Goal: Navigation & Orientation: Find specific page/section

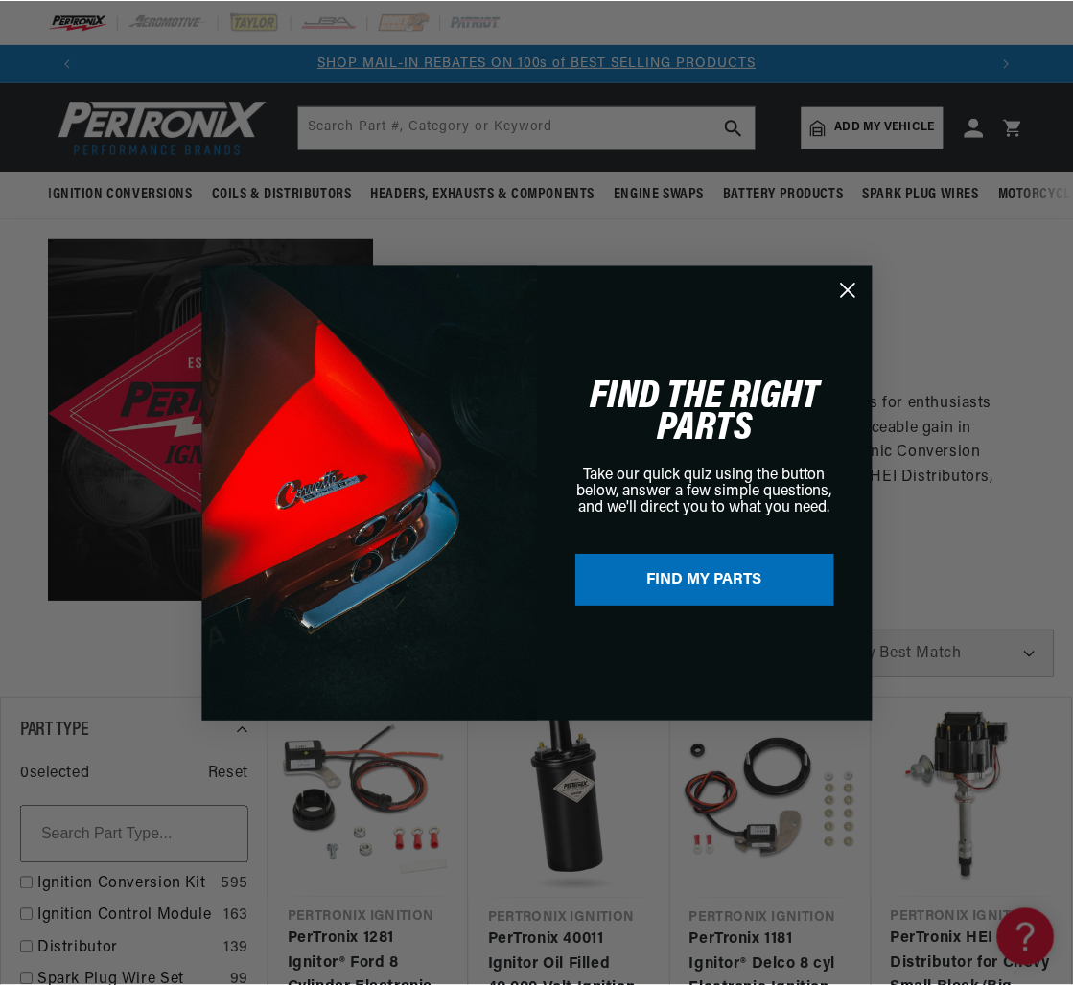
scroll to position [0, 1804]
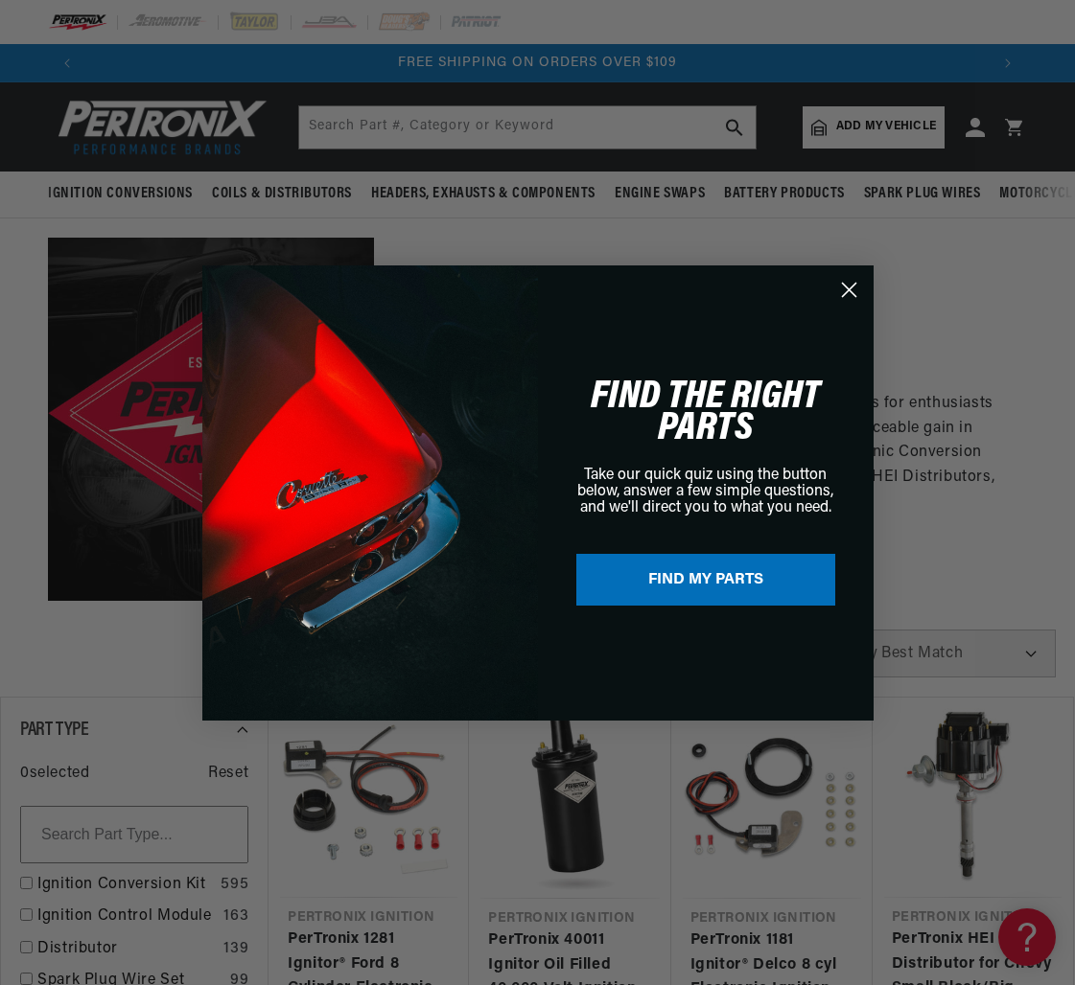
click at [854, 289] on circle "Close dialog" at bounding box center [848, 289] width 32 height 32
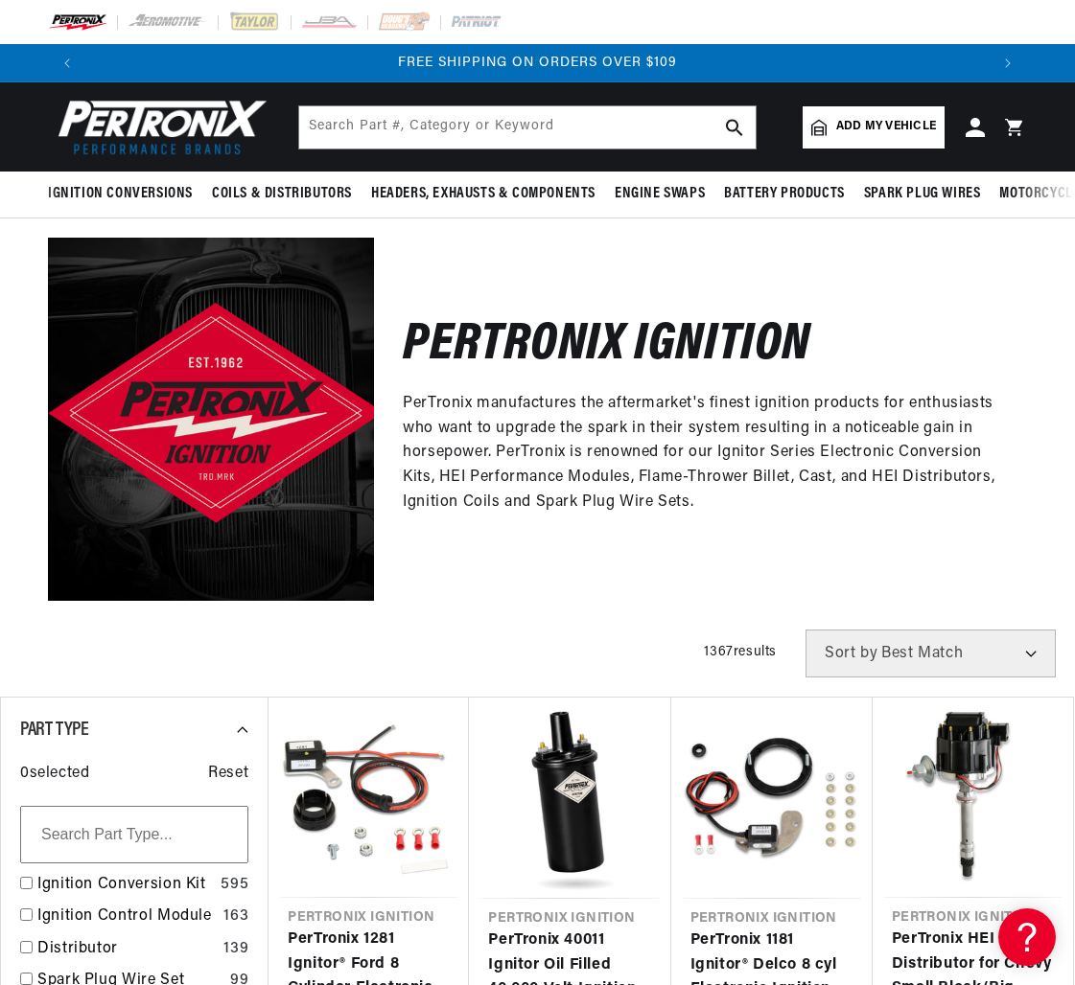
click at [853, 314] on div "Close dialog FIND THE RIGHT PARTS Take our quick quiz using the button below, a…" at bounding box center [537, 541] width 671 height 455
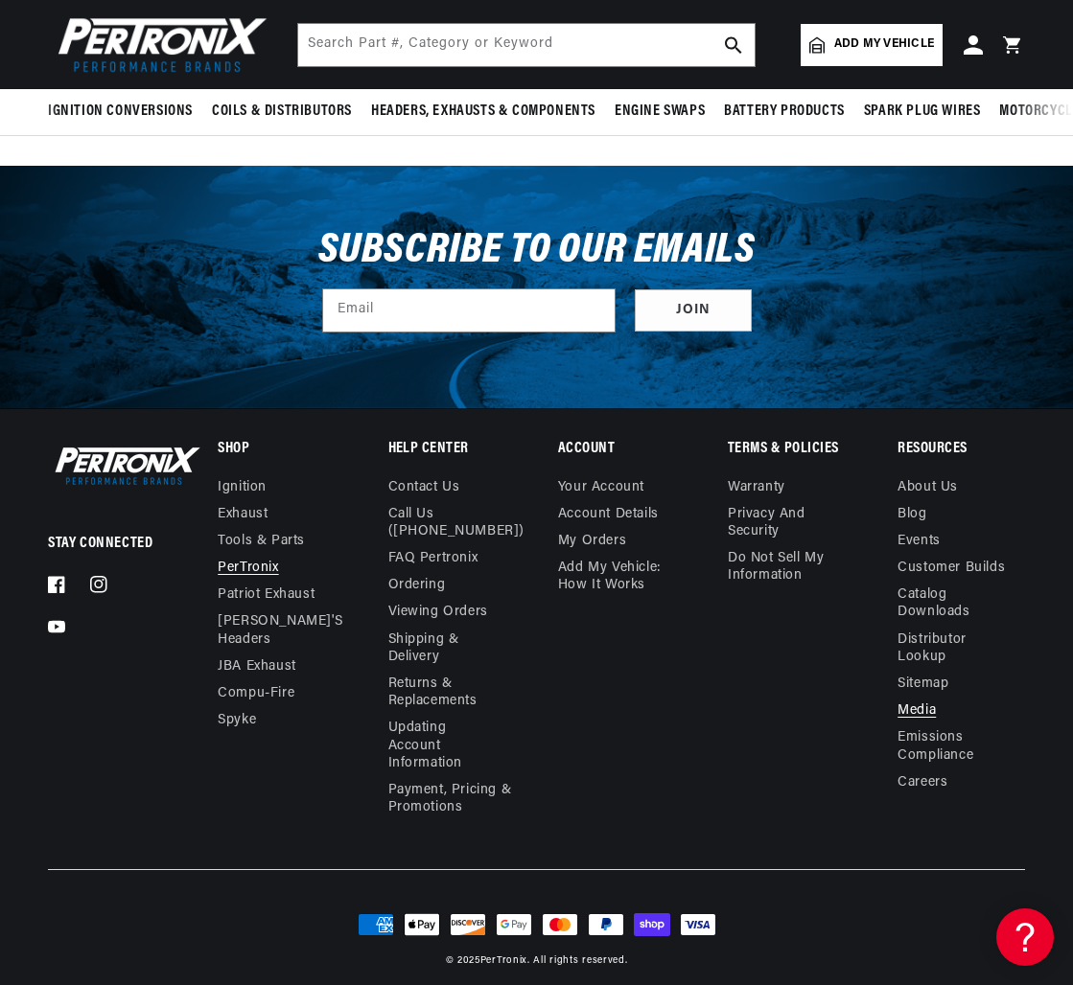
scroll to position [0, 900]
click at [922, 479] on link "About Us" at bounding box center [927, 490] width 60 height 22
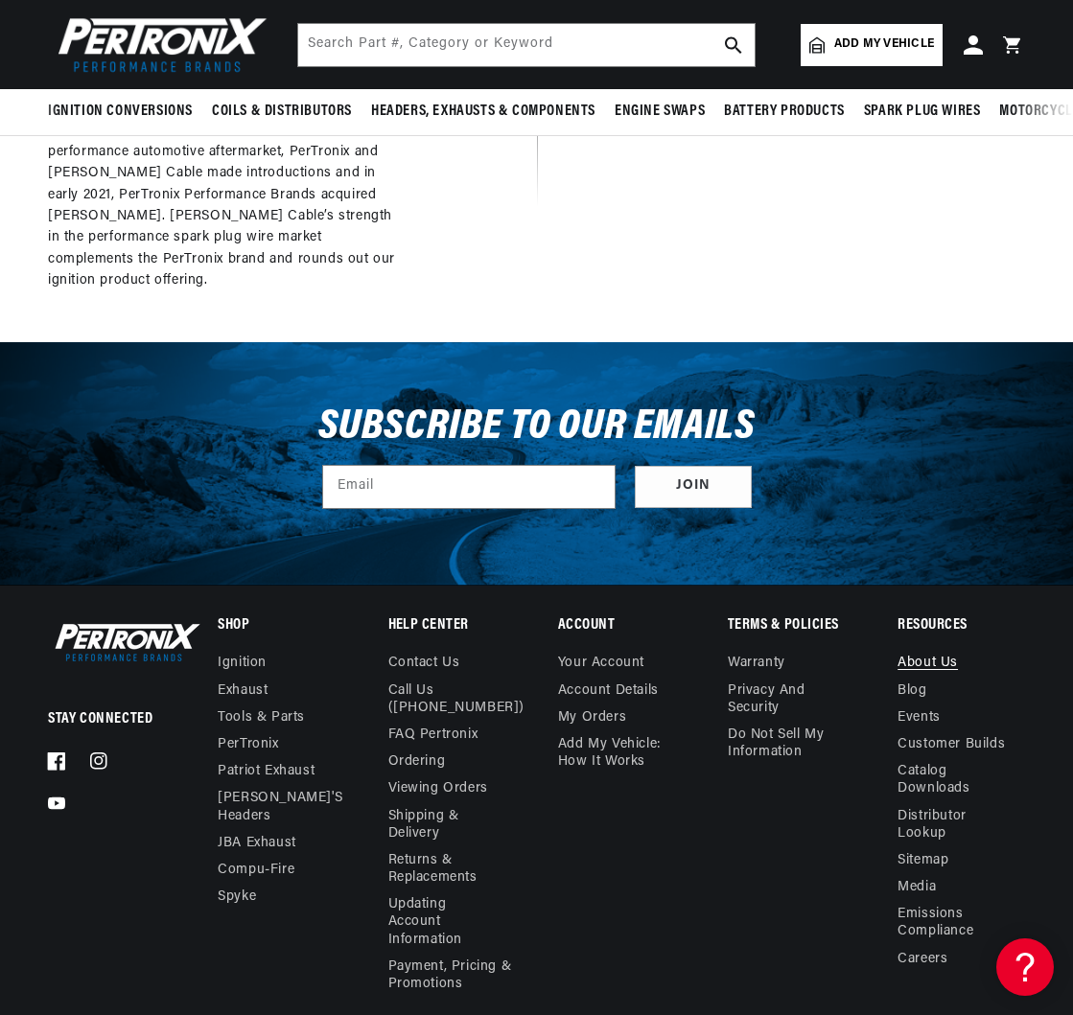
scroll to position [0, 900]
click at [54, 752] on icon at bounding box center [56, 761] width 18 height 18
click at [93, 752] on icon at bounding box center [98, 761] width 18 height 18
click at [636, 678] on link "Account details" at bounding box center [608, 691] width 101 height 27
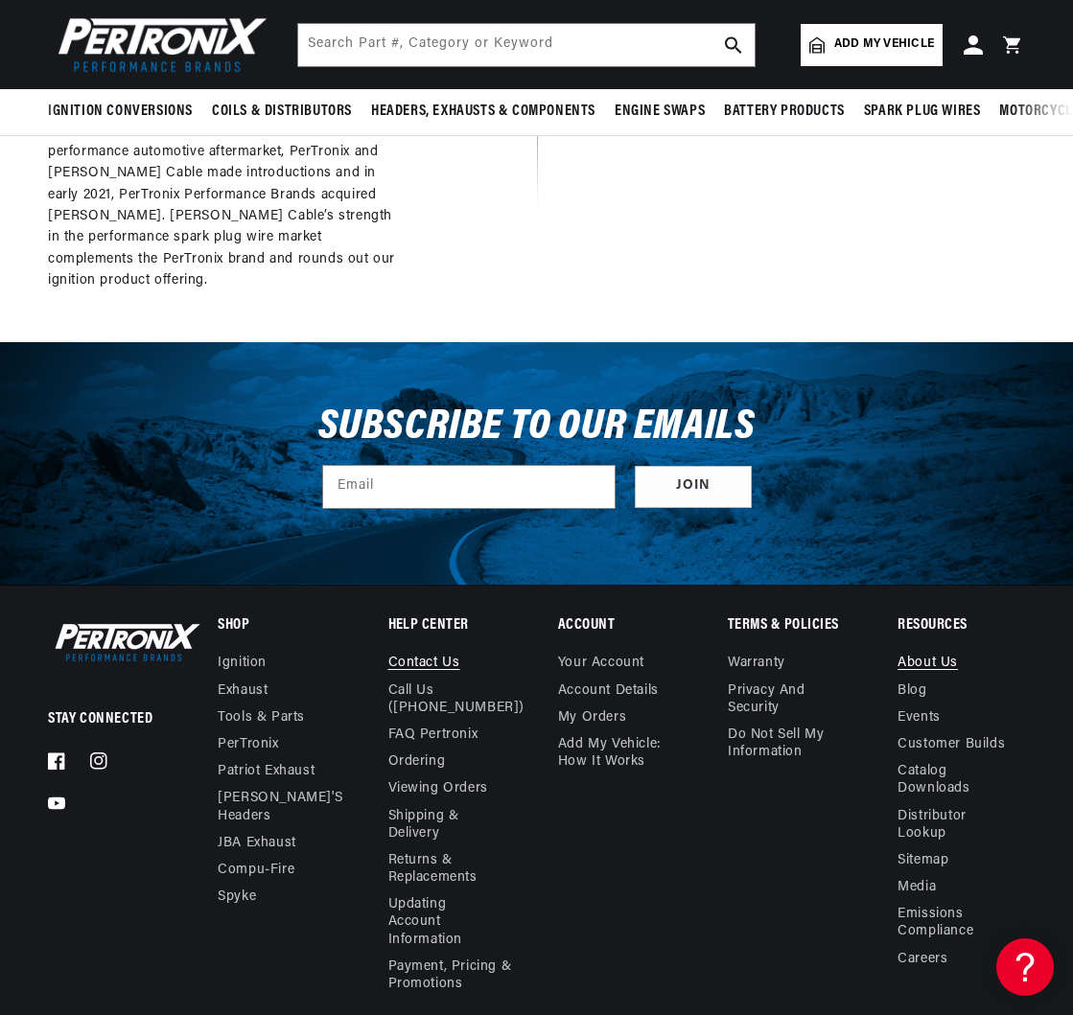
click at [432, 655] on link "Contact us" at bounding box center [424, 666] width 72 height 22
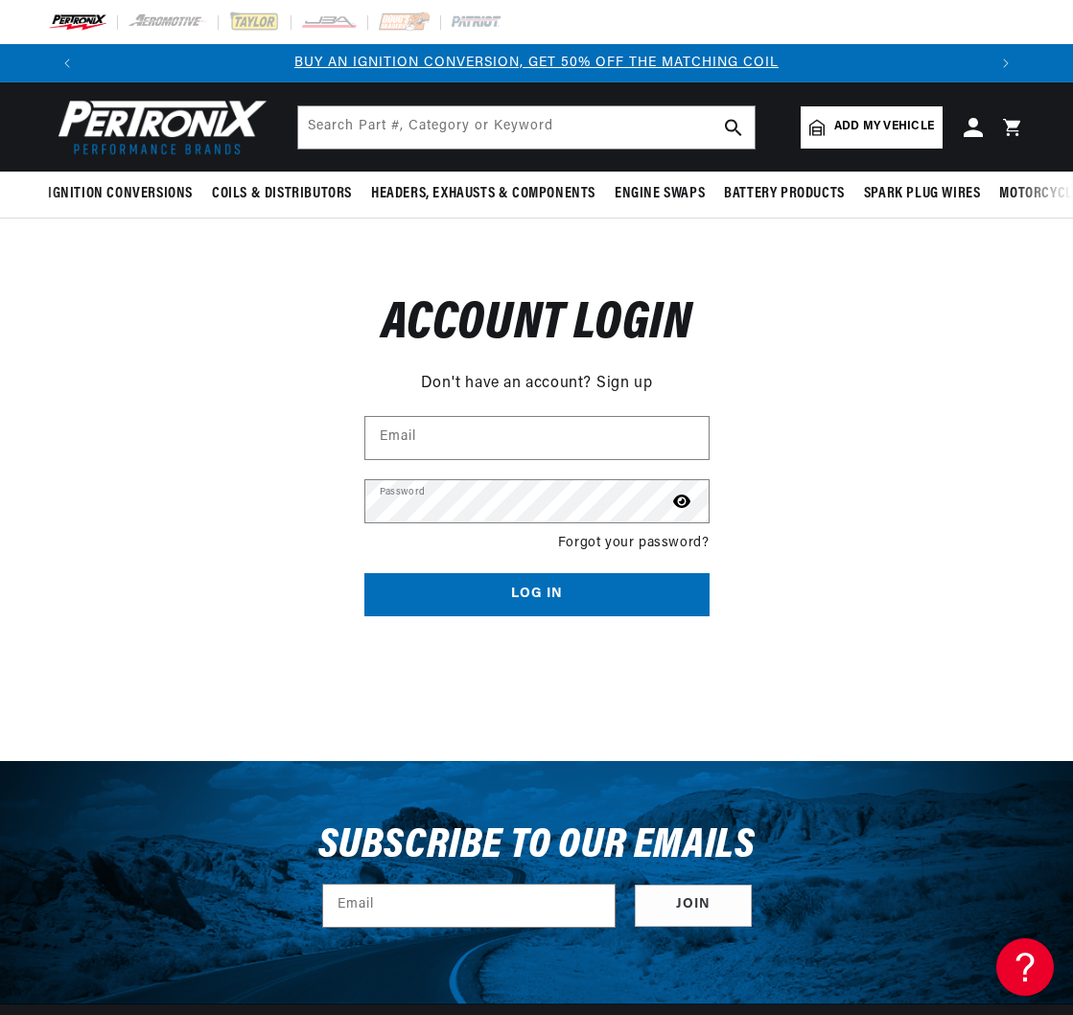
scroll to position [0, 1800]
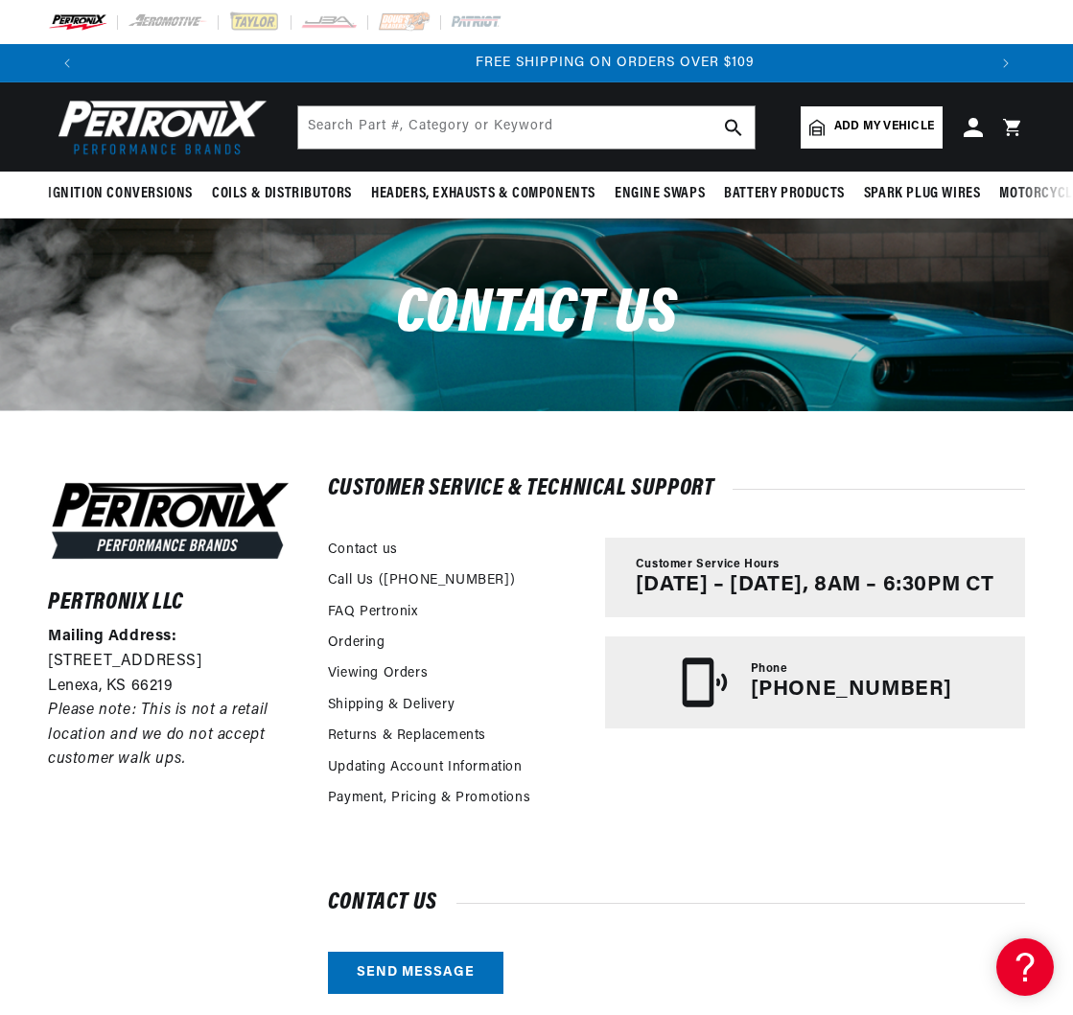
scroll to position [0, 1800]
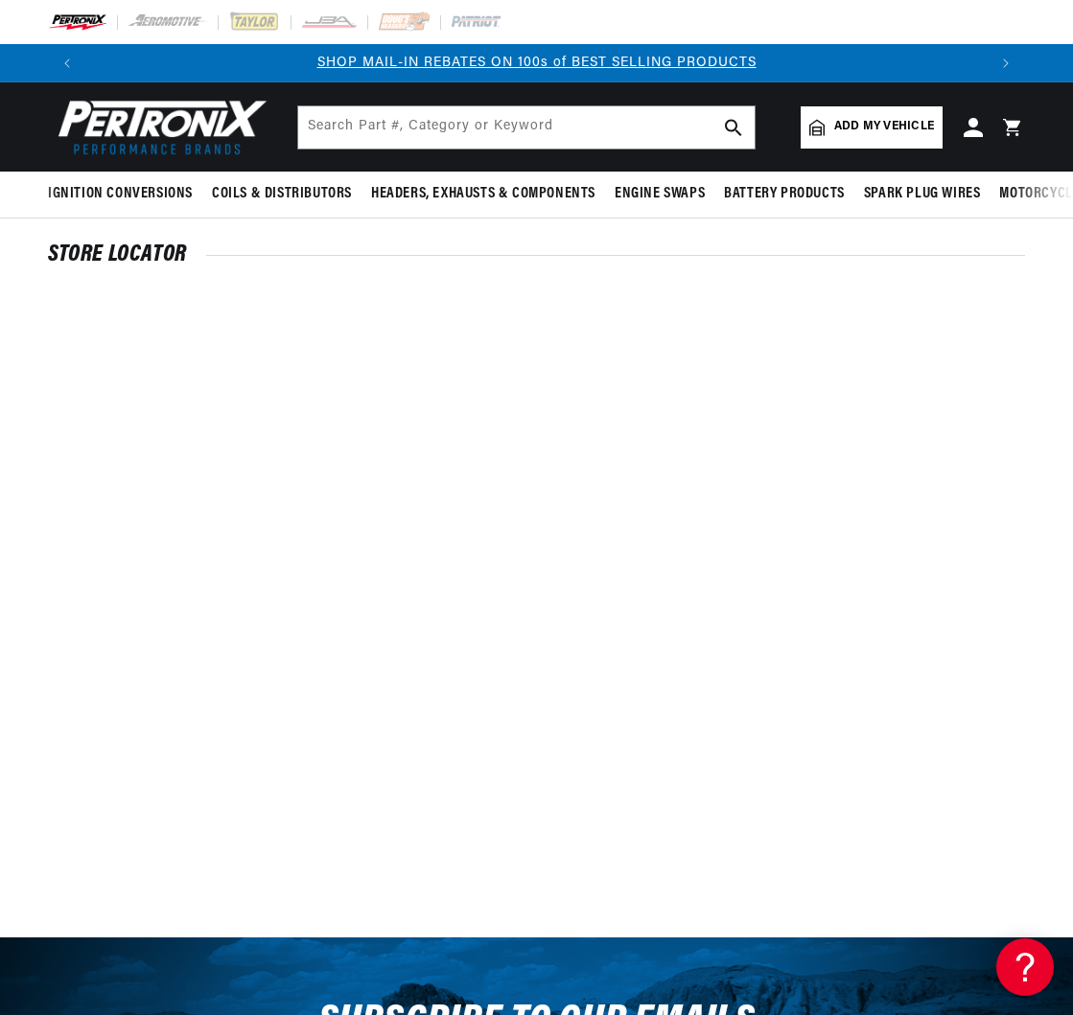
drag, startPoint x: 266, startPoint y: 251, endPoint x: 282, endPoint y: 223, distance: 31.7
click at [266, 250] on h2 "Store Locator" at bounding box center [536, 254] width 977 height 19
click at [365, 128] on input "text" at bounding box center [526, 127] width 456 height 42
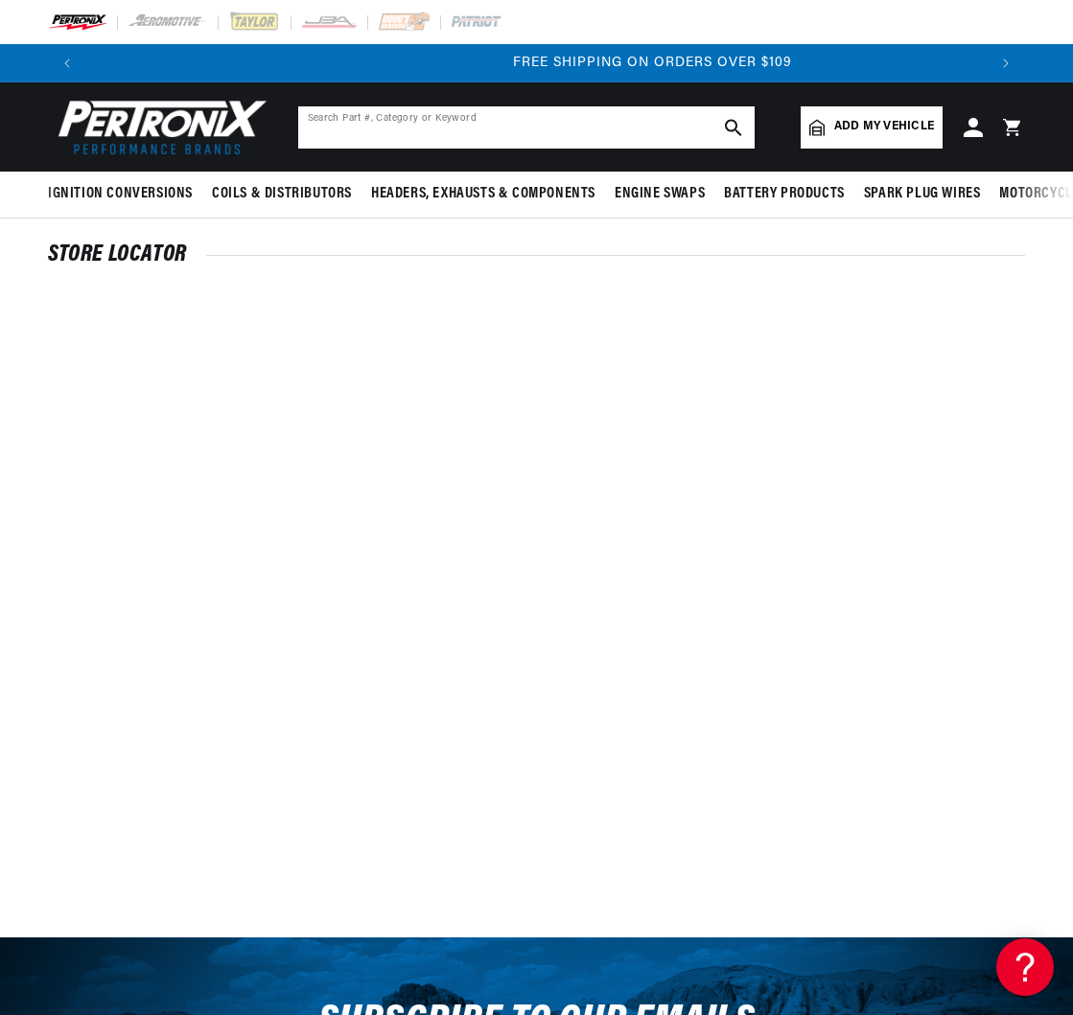
scroll to position [0, 1800]
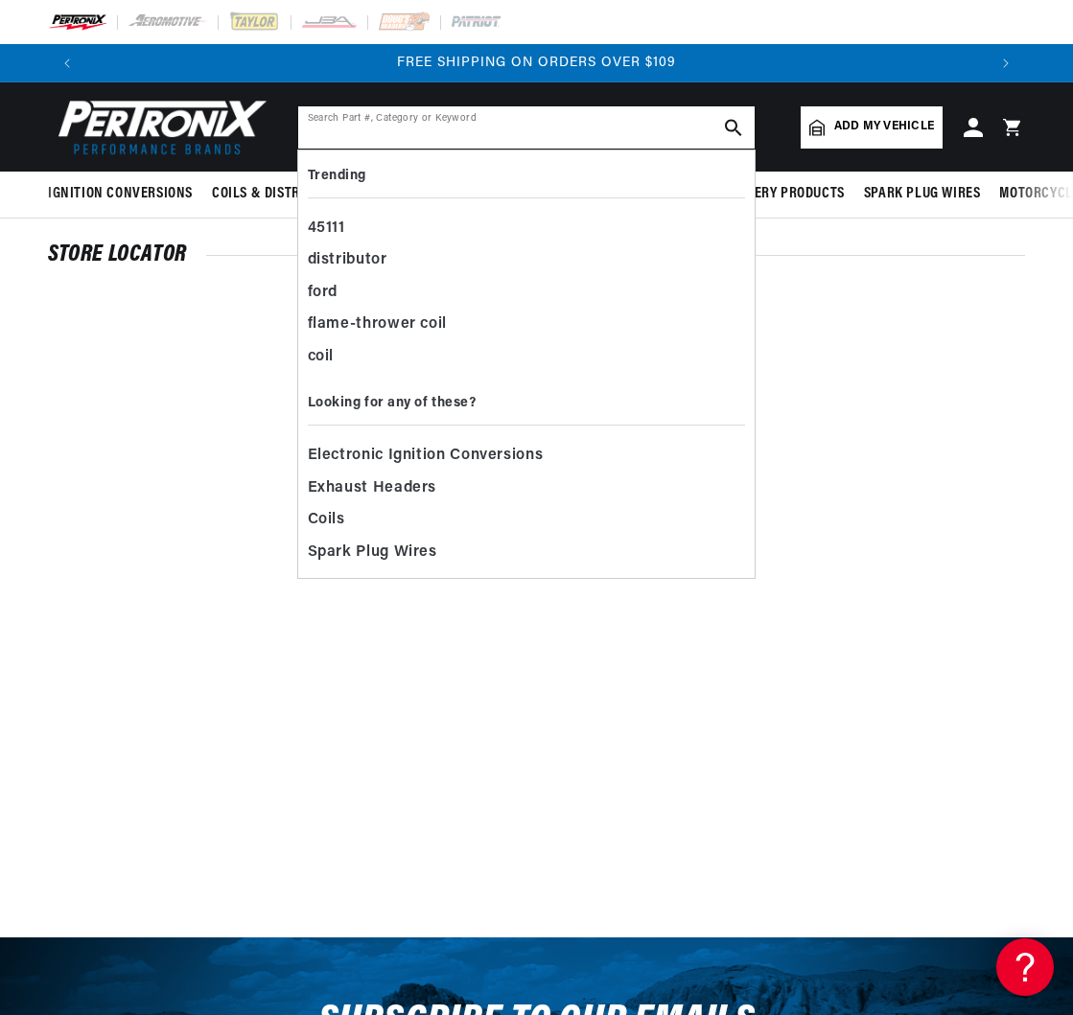
paste input "[STREET_ADDRESS] [GEOGRAPHIC_DATA]"
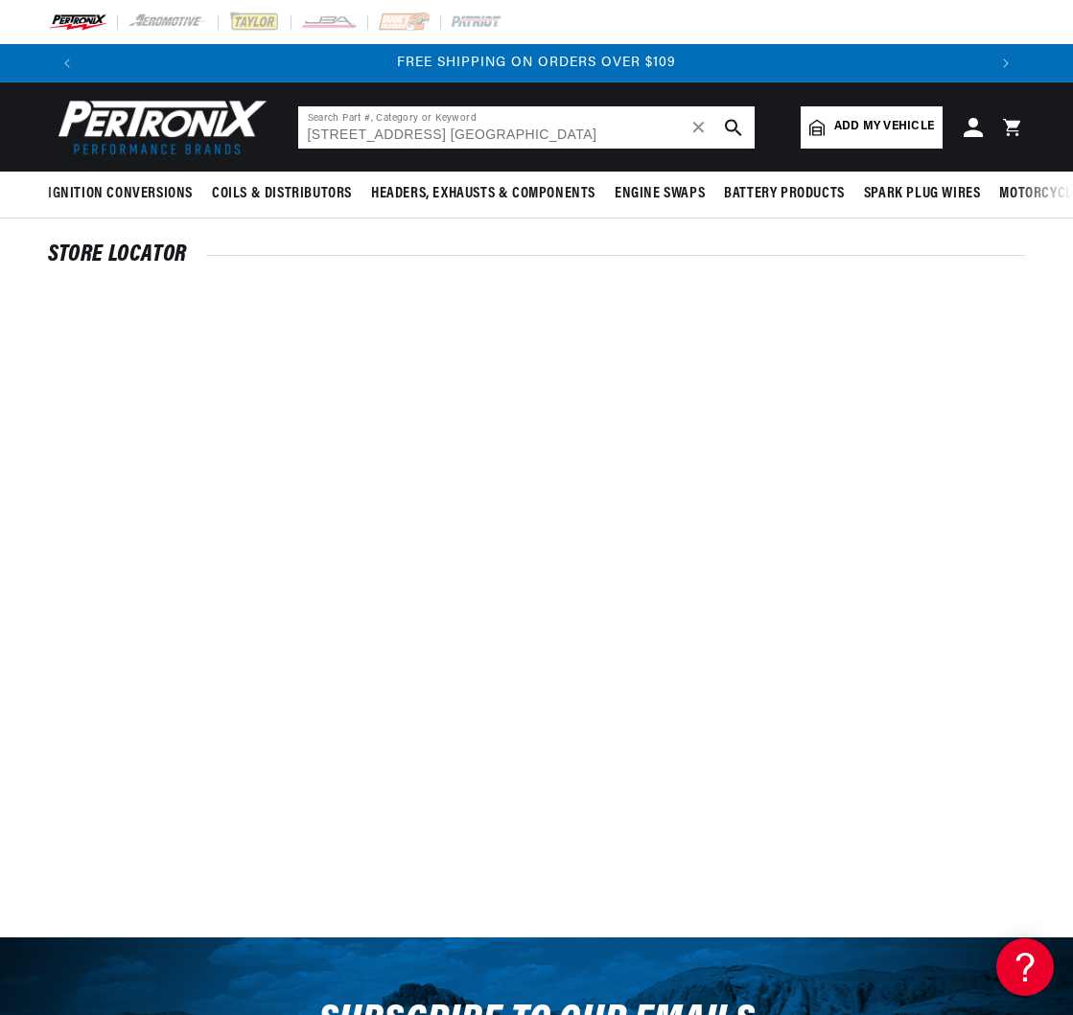
type input "[STREET_ADDRESS] [GEOGRAPHIC_DATA]"
click at [727, 120] on icon "search button" at bounding box center [733, 127] width 17 height 17
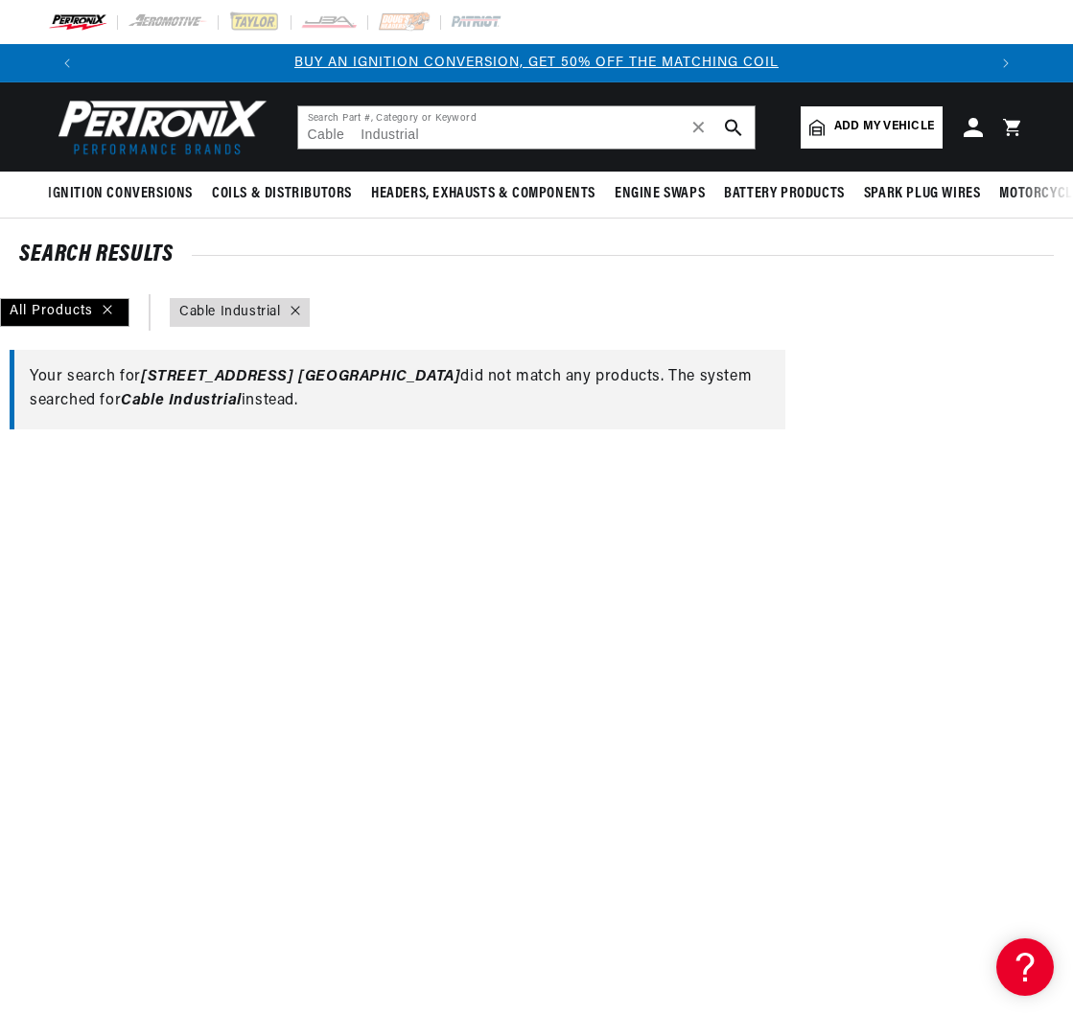
scroll to position [0, 900]
click at [446, 138] on input "Cable Industrial" at bounding box center [526, 127] width 456 height 42
drag, startPoint x: 446, startPoint y: 138, endPoint x: 211, endPoint y: 127, distance: 235.1
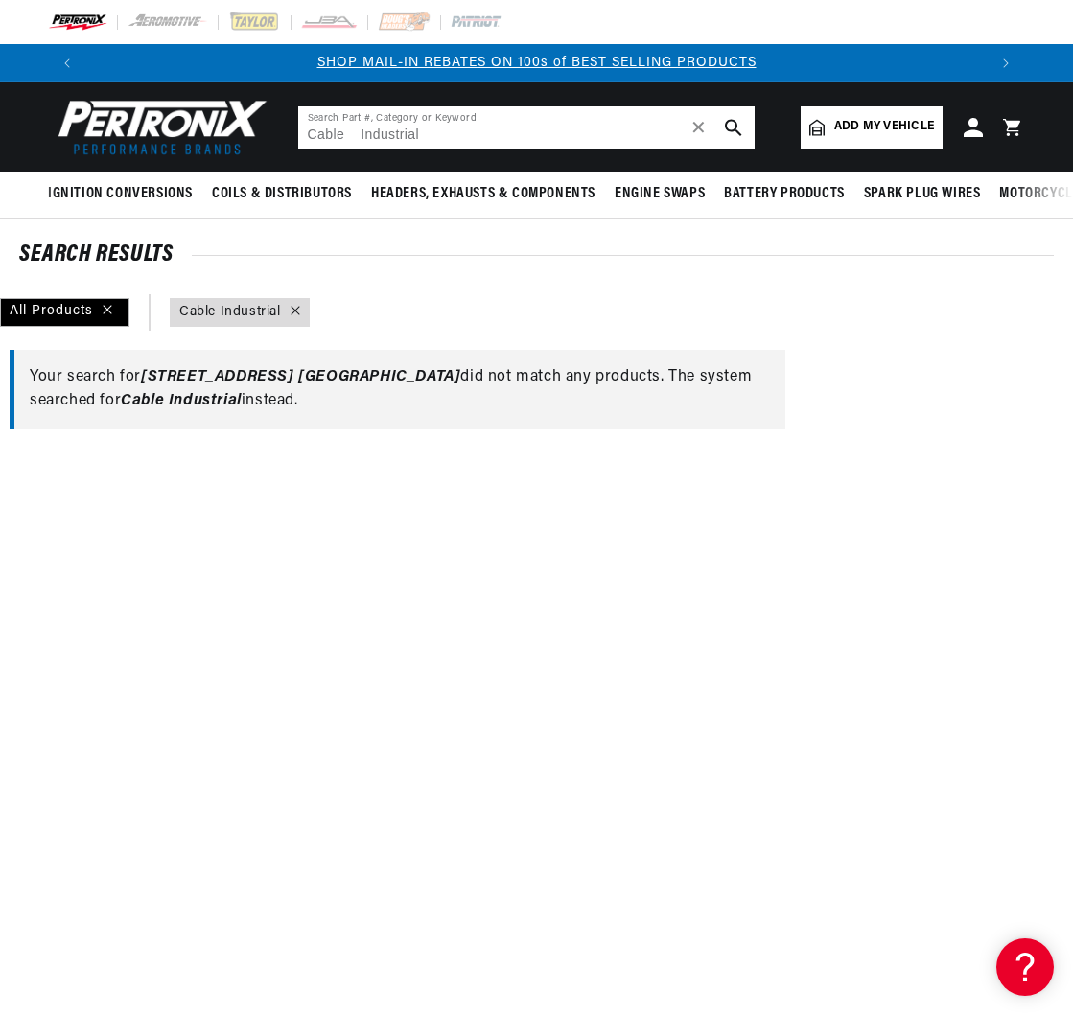
click at [211, 127] on header "BETTER SEARCH RESULTS Add your vehicle's year, make, and model to find parts be…" at bounding box center [536, 126] width 1073 height 89
paste input "22444"
type input "22444"
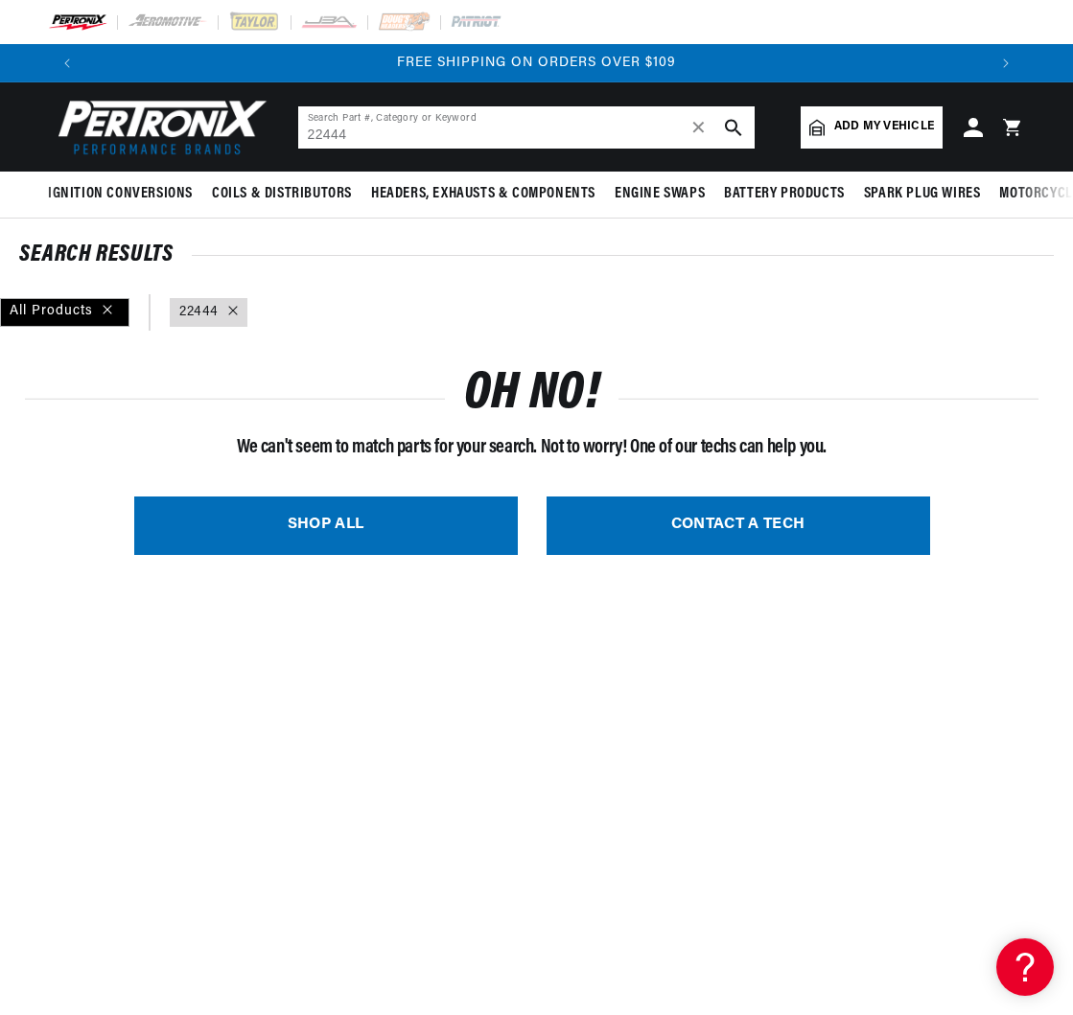
scroll to position [0, 900]
